Goal: Transaction & Acquisition: Purchase product/service

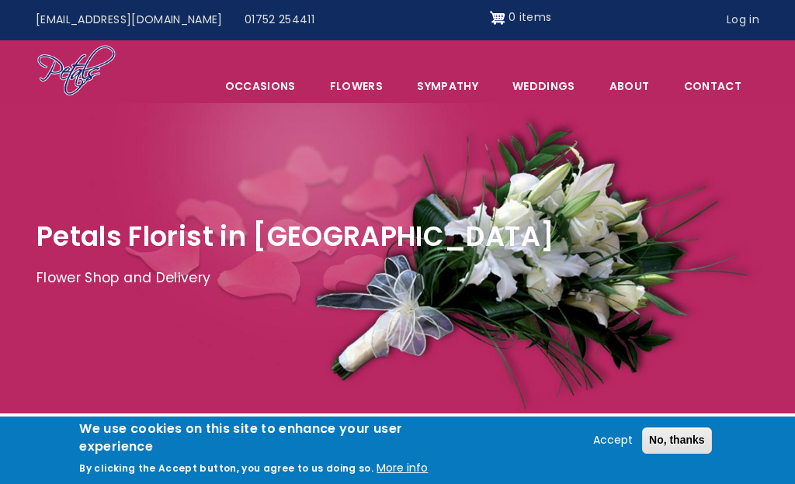
click at [680, 437] on button "No, thanks" at bounding box center [677, 441] width 70 height 26
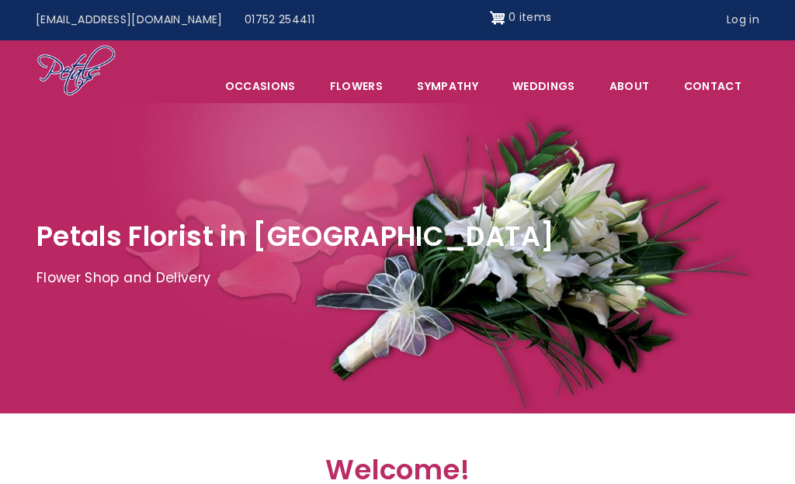
click at [462, 110] on div at bounding box center [397, 258] width 795 height 310
click at [454, 99] on link "Sympathy" at bounding box center [447, 86] width 94 height 33
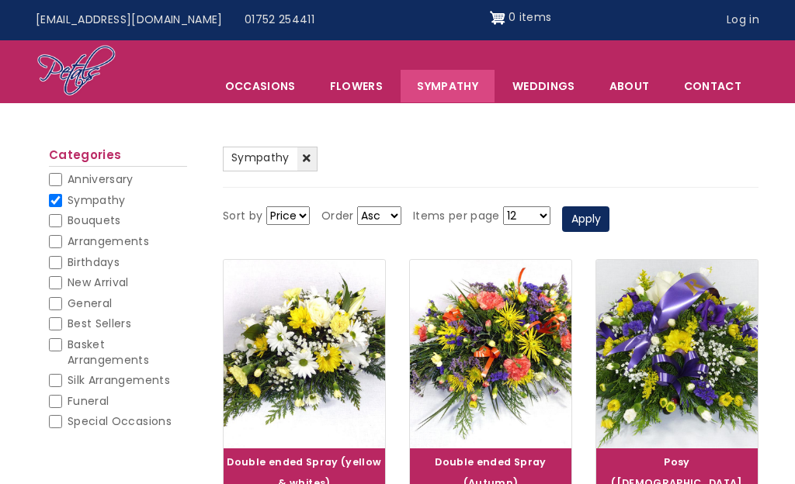
click at [102, 296] on span "General" at bounding box center [90, 304] width 44 height 16
click at [62, 297] on input "General" at bounding box center [55, 303] width 13 height 13
checkbox input "true"
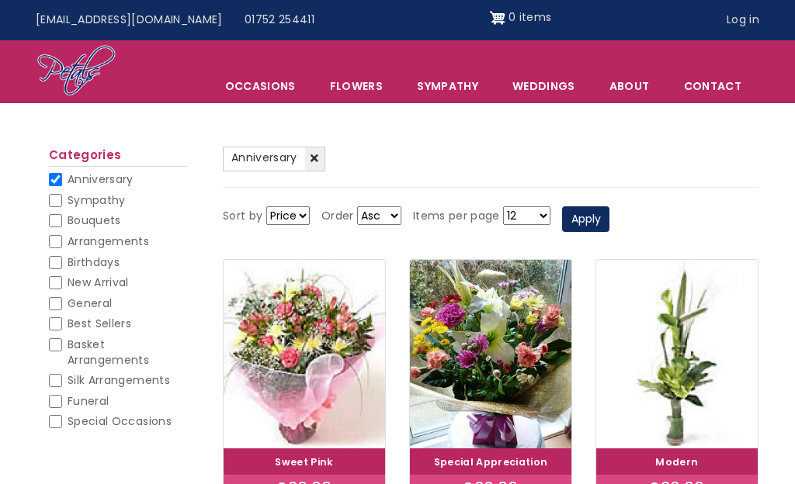
click at [279, 88] on span "Occasions" at bounding box center [260, 86] width 103 height 33
click at [459, 175] on ul "(-) Anniversary" at bounding box center [490, 167] width 535 height 41
click at [362, 85] on link "Flowers" at bounding box center [355, 86] width 85 height 33
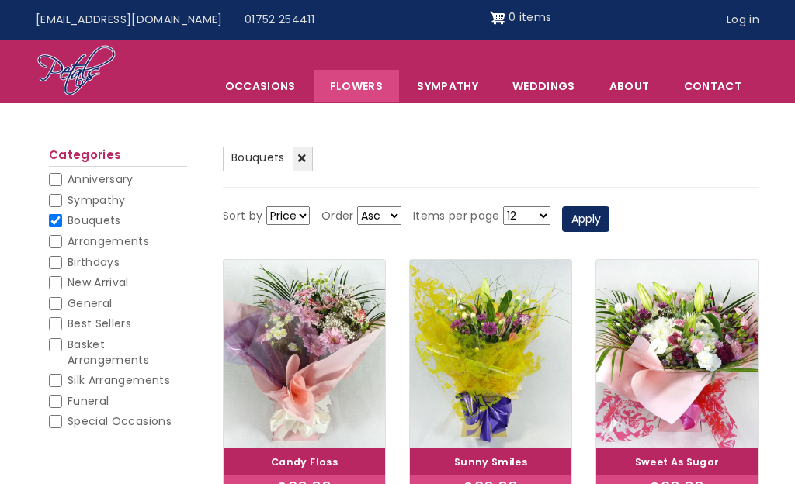
click at [474, 91] on link "Sympathy" at bounding box center [447, 86] width 94 height 33
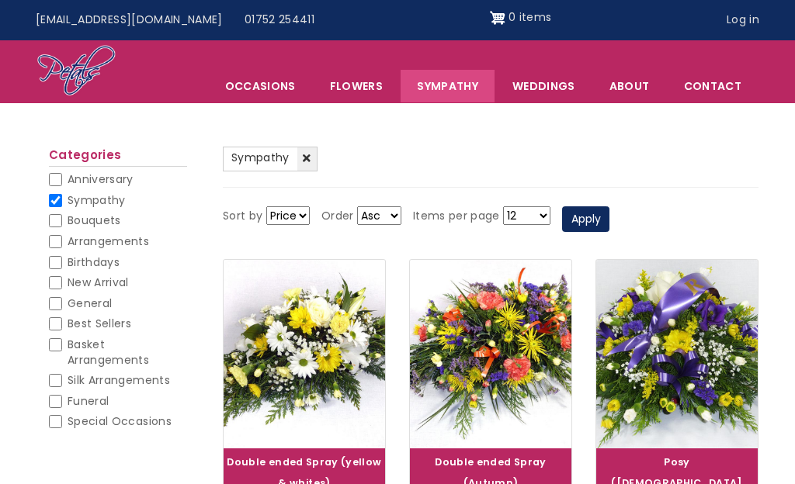
click at [451, 94] on link "Sympathy" at bounding box center [447, 86] width 94 height 33
click at [368, 90] on link "Flowers" at bounding box center [355, 86] width 85 height 33
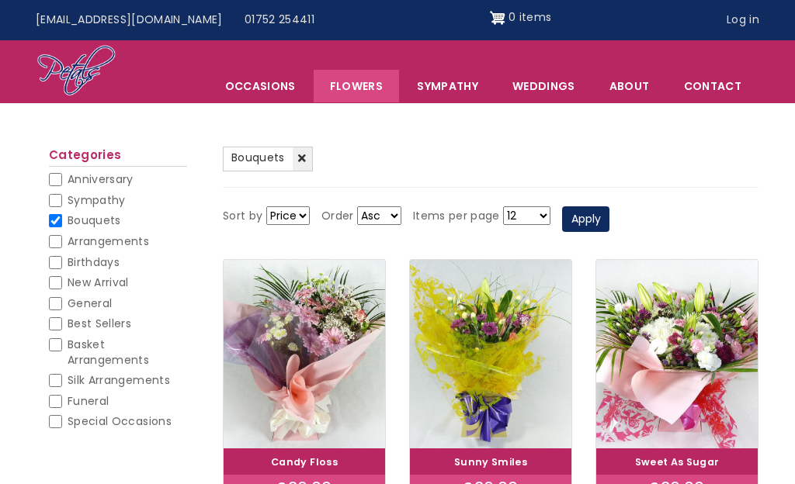
click at [362, 99] on link "Flowers" at bounding box center [355, 86] width 85 height 33
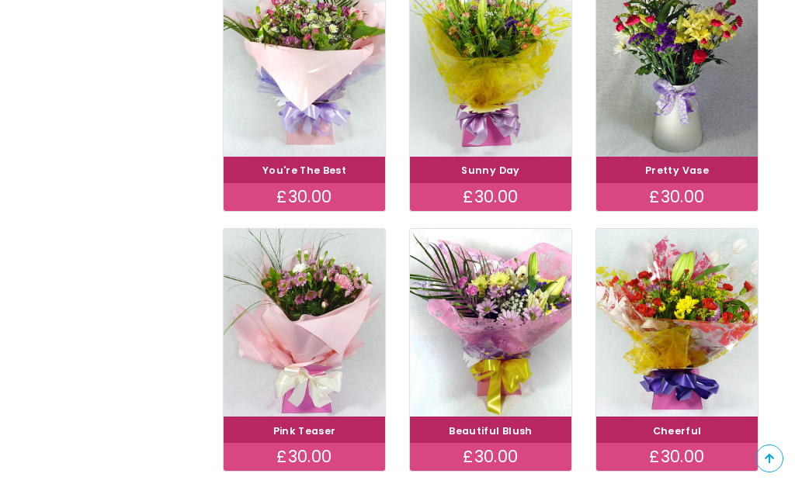
scroll to position [596, 0]
